Goal: Check status: Check status

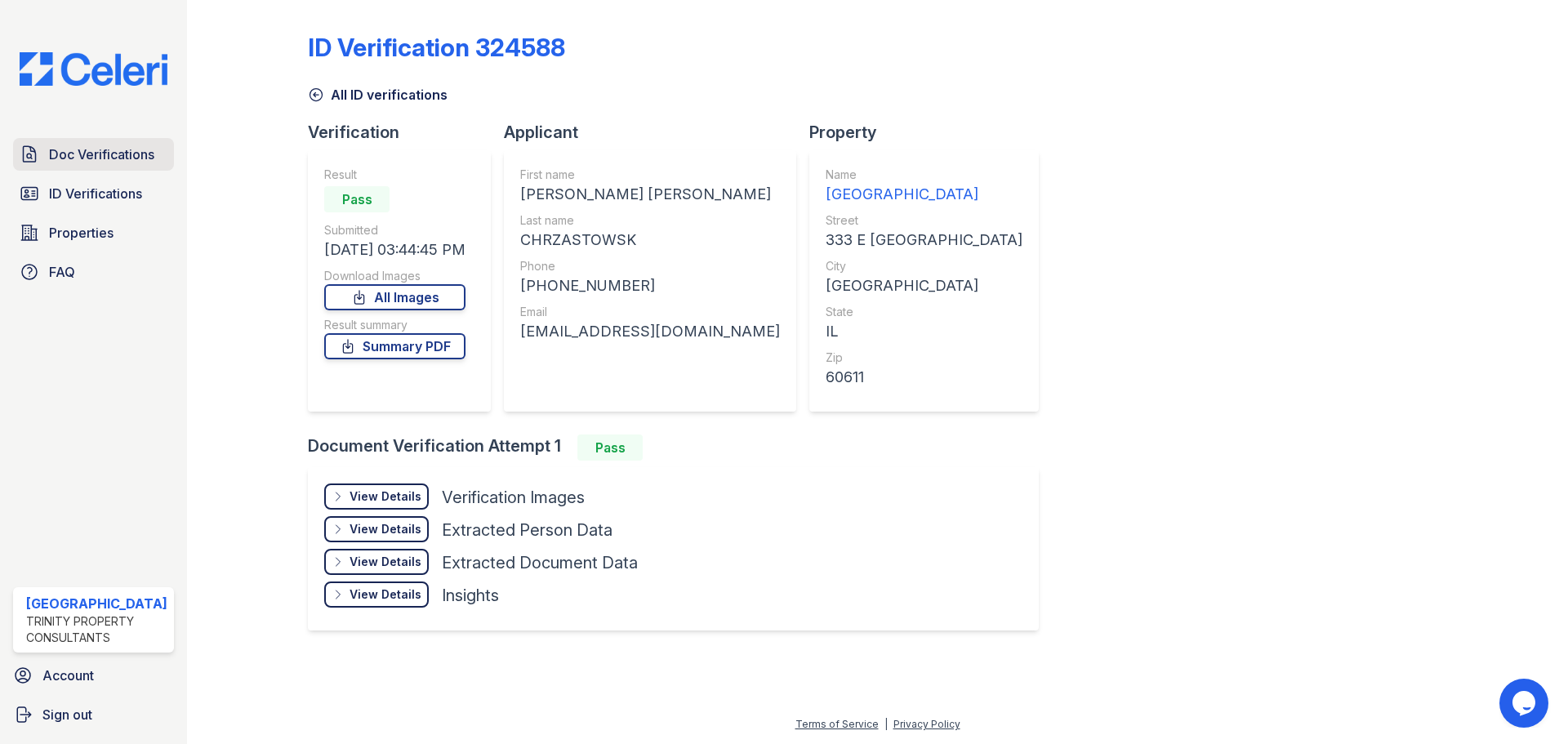
click at [84, 159] on span "Doc Verifications" at bounding box center [102, 154] width 106 height 20
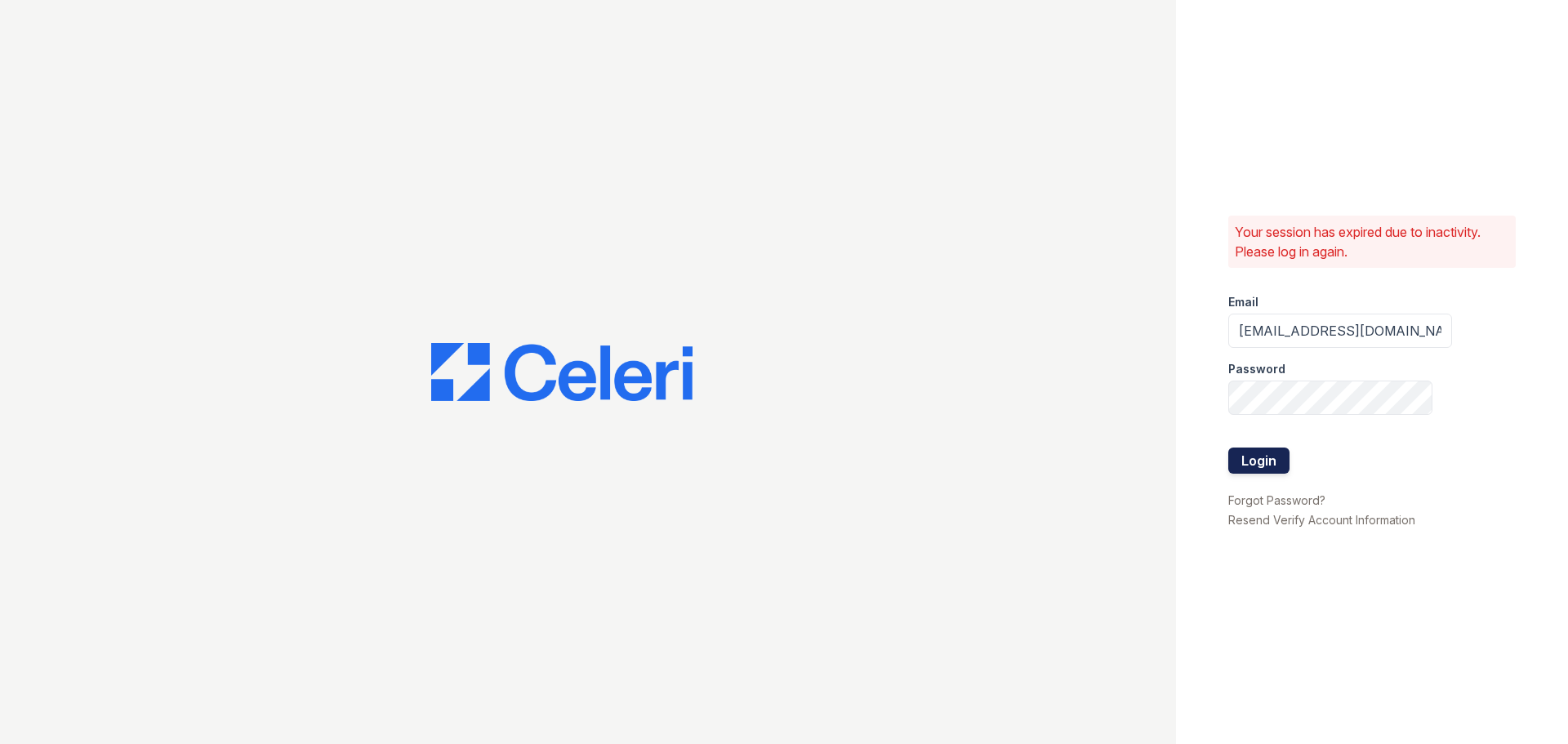
click at [1243, 463] on button "Login" at bounding box center [1259, 460] width 61 height 26
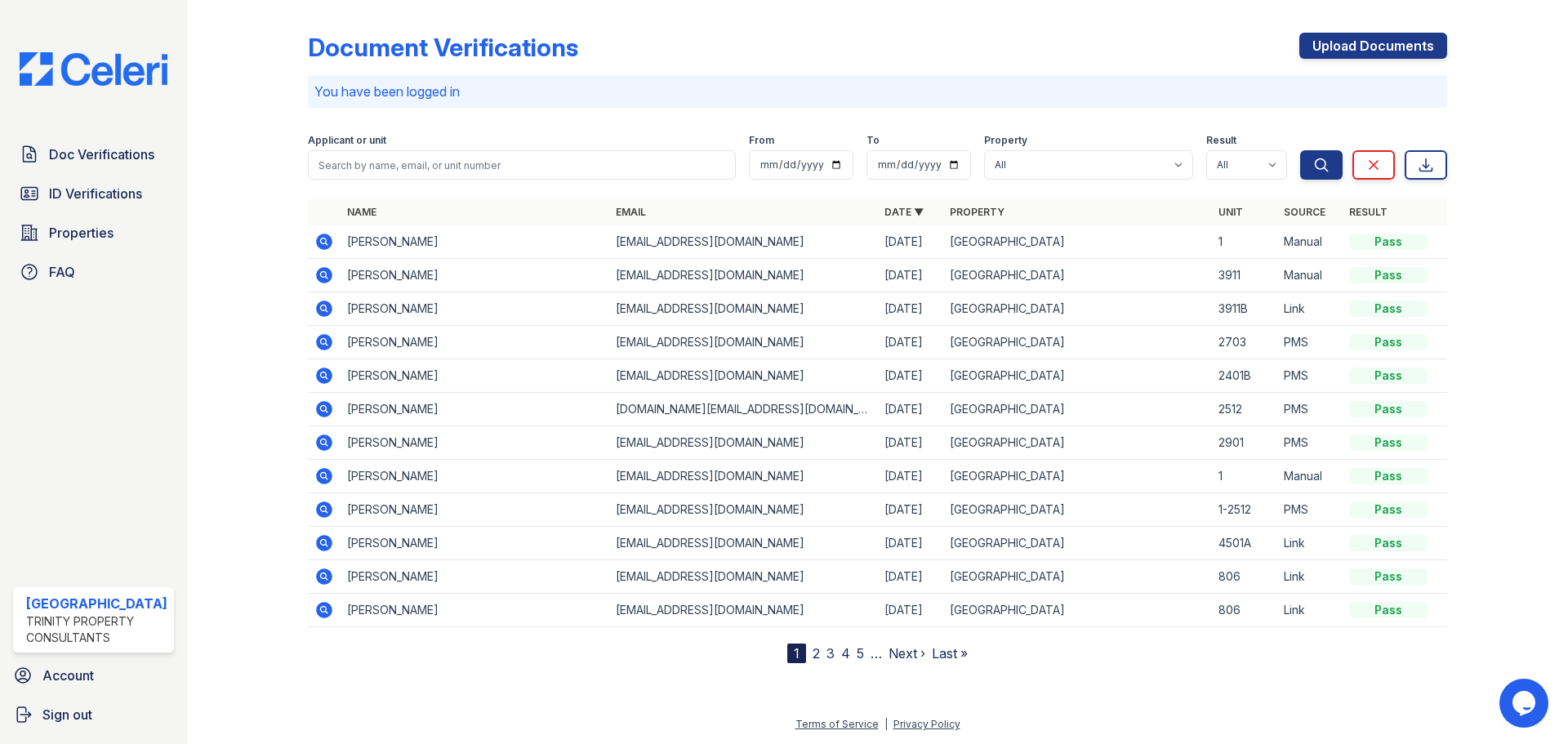
click at [323, 245] on icon at bounding box center [323, 242] width 16 height 16
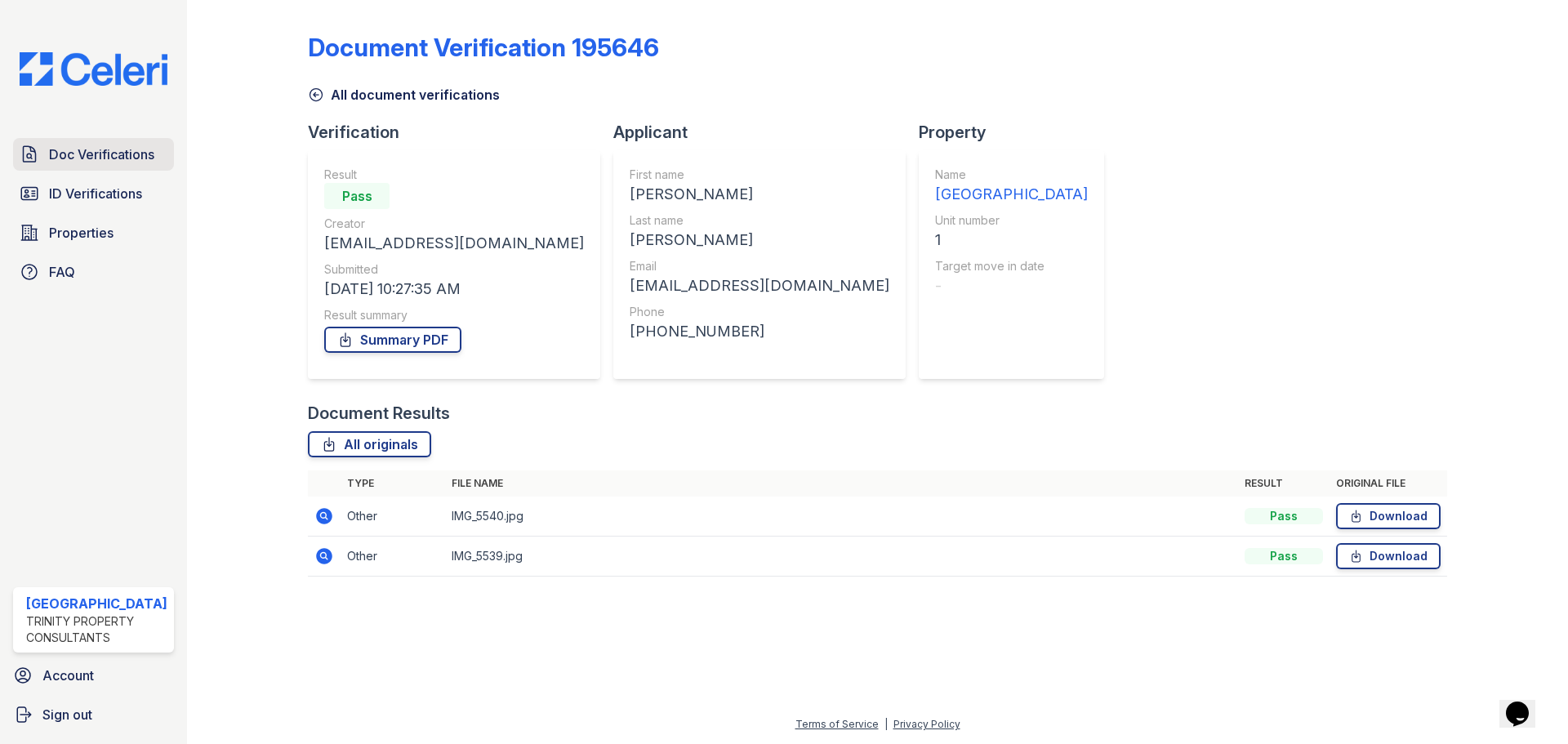
click at [90, 161] on span "Doc Verifications" at bounding box center [102, 154] width 106 height 20
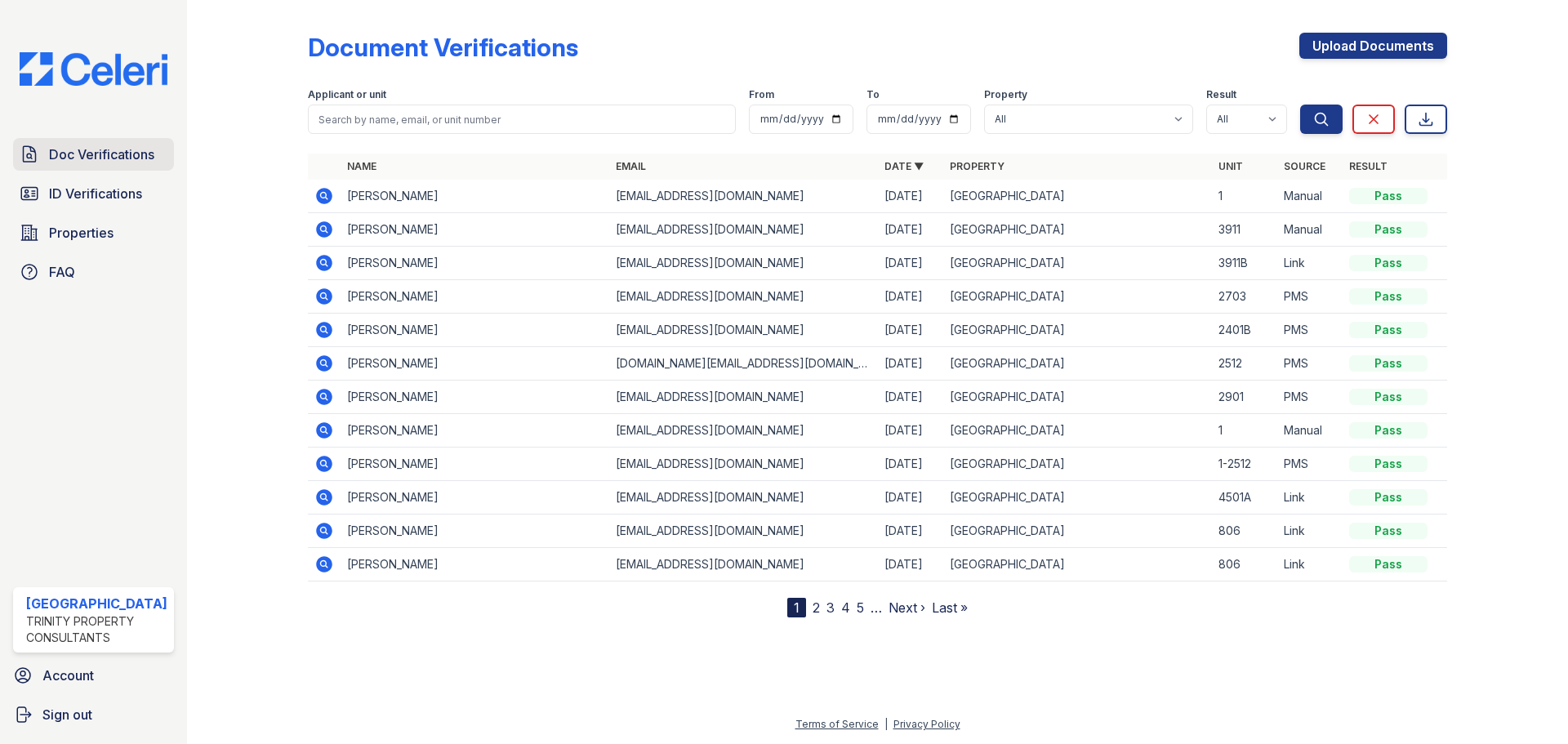
click at [69, 164] on span "Doc Verifications" at bounding box center [102, 154] width 106 height 20
